Goal: Transaction & Acquisition: Obtain resource

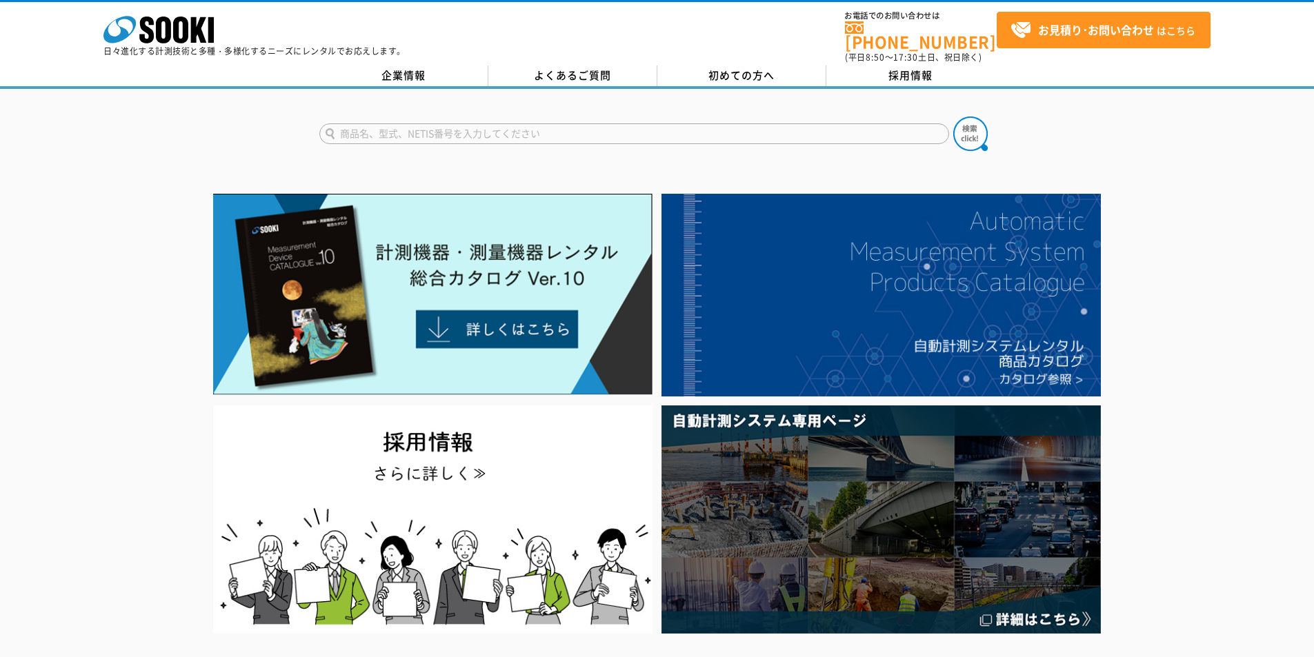
click at [646, 123] on input "text" at bounding box center [634, 133] width 630 height 21
type input "ザクティ"
click at [953, 117] on button at bounding box center [970, 134] width 34 height 34
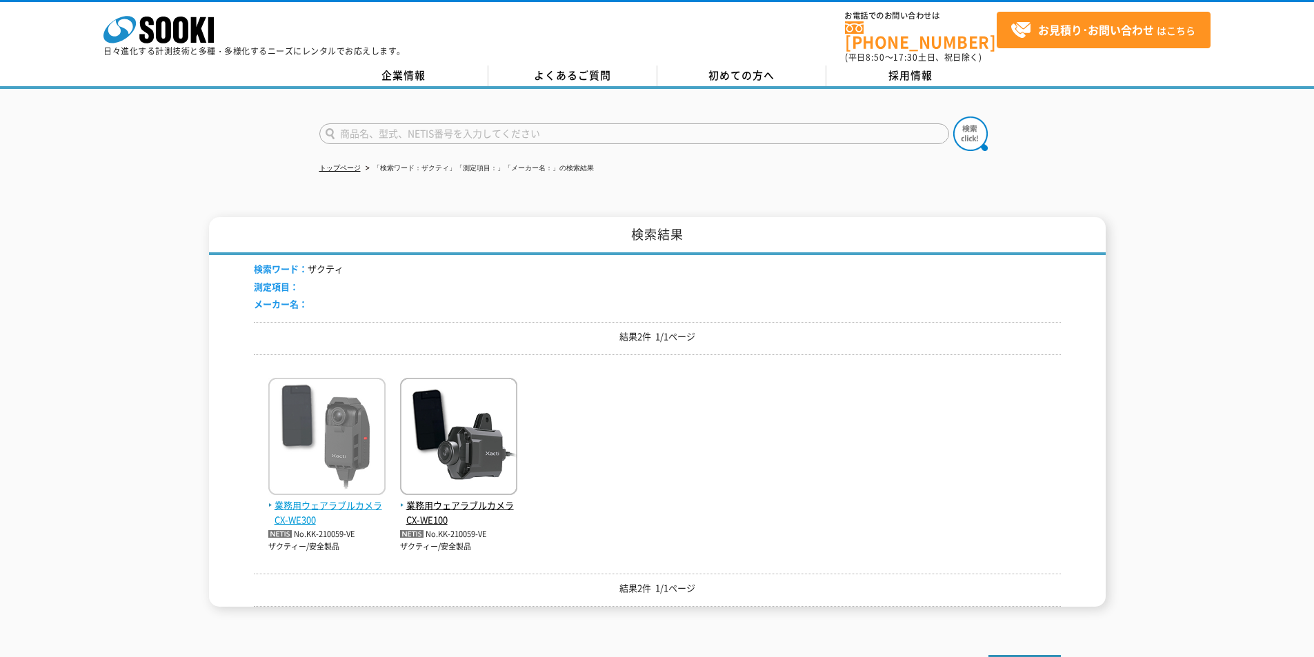
click at [299, 499] on span "業務用ウェアラブルカメラ CX-WE300" at bounding box center [326, 513] width 117 height 29
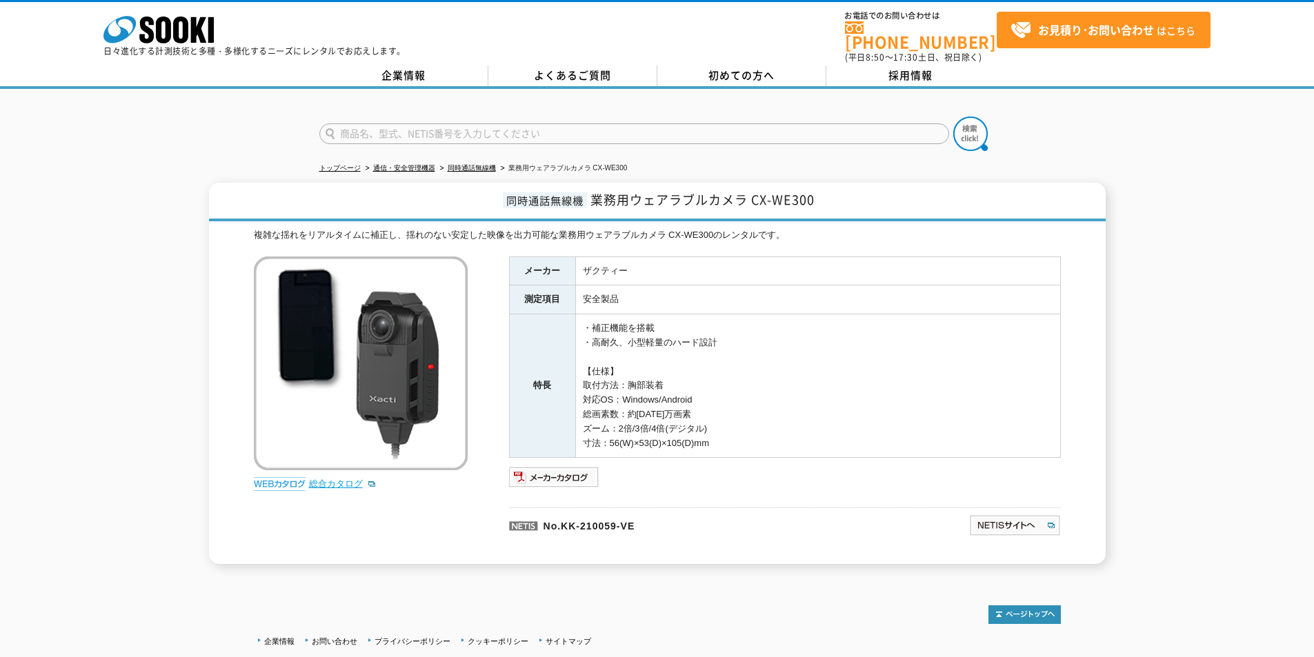
click at [321, 479] on link "総合カタログ" at bounding box center [343, 484] width 68 height 10
click at [552, 470] on img at bounding box center [554, 477] width 90 height 22
click at [319, 479] on link "総合カタログ" at bounding box center [343, 484] width 68 height 10
click at [186, 42] on link "株式会社 ソーキ" at bounding box center [158, 39] width 110 height 13
